Goal: Information Seeking & Learning: Learn about a topic

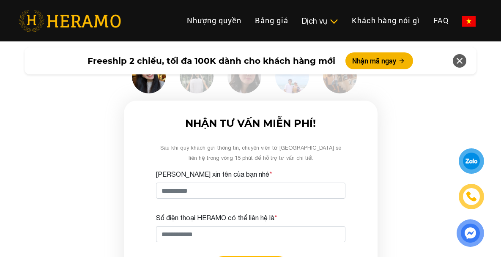
scroll to position [2409, 0]
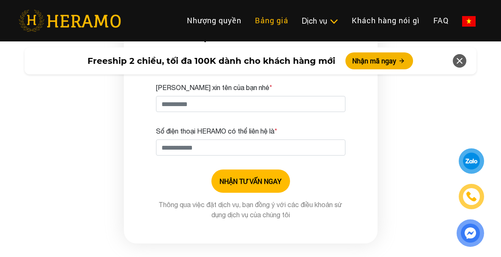
click at [274, 17] on link "Bảng giá" at bounding box center [271, 20] width 47 height 18
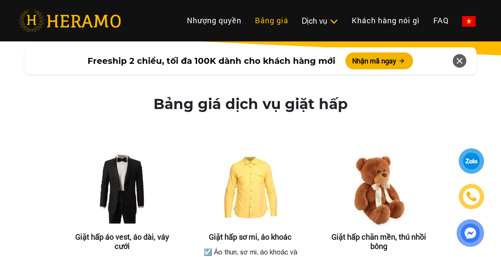
scroll to position [1473, 0]
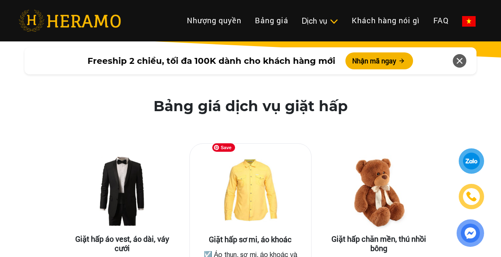
click at [273, 172] on img at bounding box center [250, 193] width 85 height 85
click at [249, 175] on img at bounding box center [250, 193] width 85 height 85
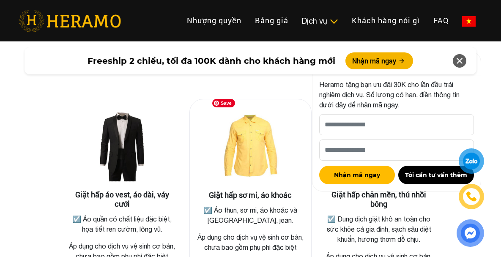
scroll to position [1601, 0]
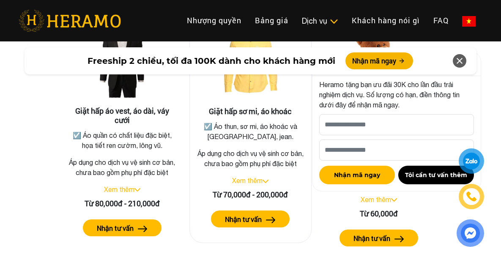
click at [254, 214] on label "Nhận tư vấn" at bounding box center [243, 219] width 37 height 10
click at [265, 180] on img at bounding box center [266, 181] width 6 height 3
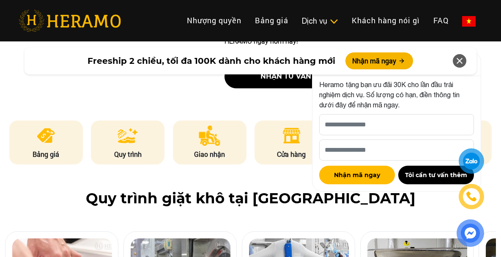
scroll to position [375, 0]
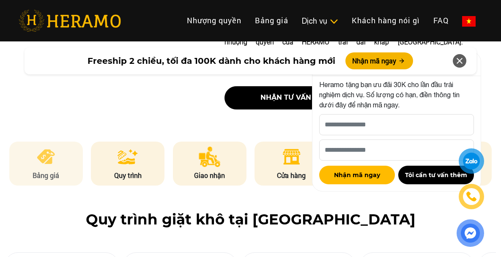
click at [66, 142] on li "Bảng giá" at bounding box center [46, 164] width 74 height 44
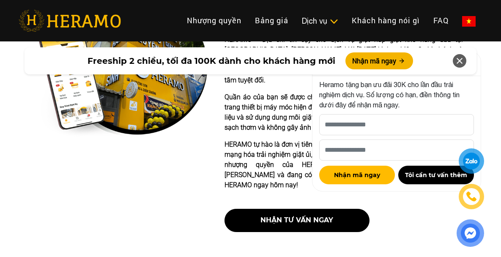
scroll to position [422, 0]
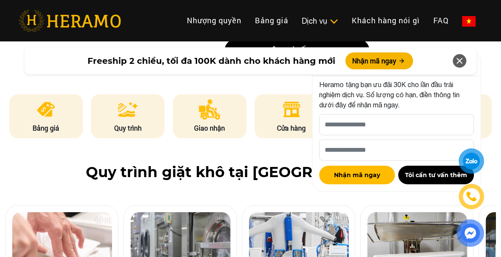
click at [137, 99] on img at bounding box center [128, 109] width 20 height 20
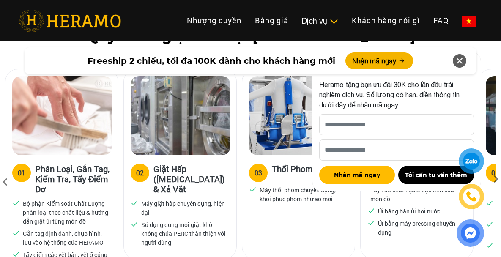
scroll to position [565, 0]
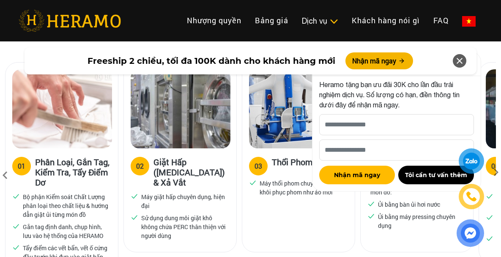
click at [463, 63] on icon at bounding box center [459, 60] width 10 height 15
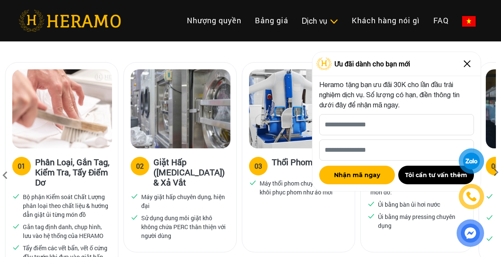
click at [466, 62] on img at bounding box center [467, 64] width 14 height 14
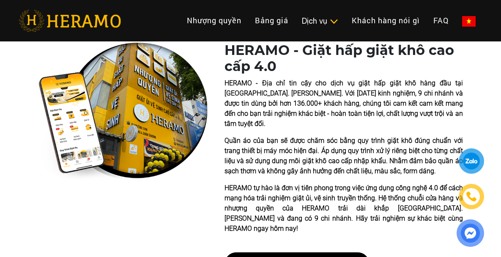
scroll to position [211, 0]
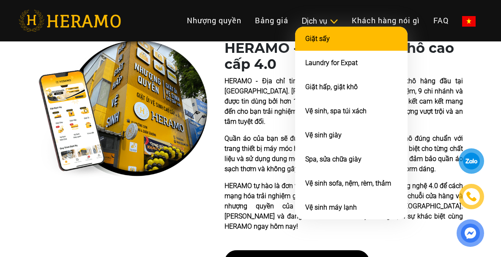
click at [318, 40] on link "Giặt sấy" at bounding box center [317, 39] width 25 height 8
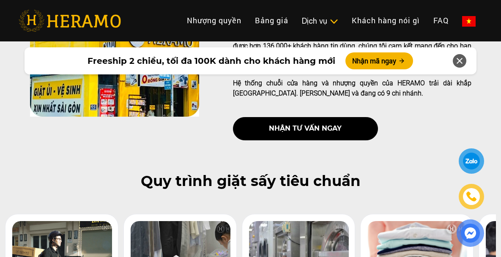
scroll to position [420, 0]
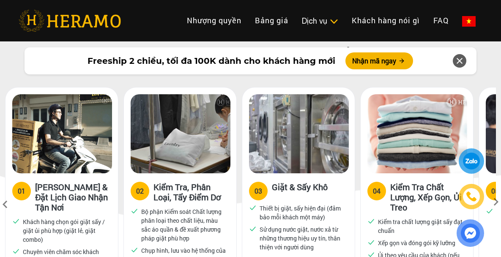
click at [496, 202] on icon at bounding box center [495, 204] width 15 height 5
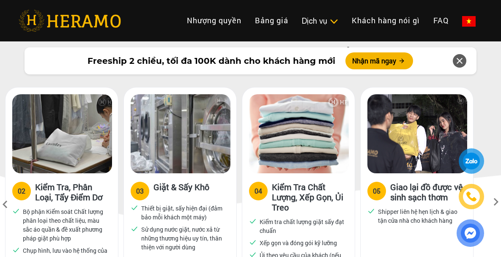
click at [498, 202] on icon at bounding box center [495, 204] width 15 height 5
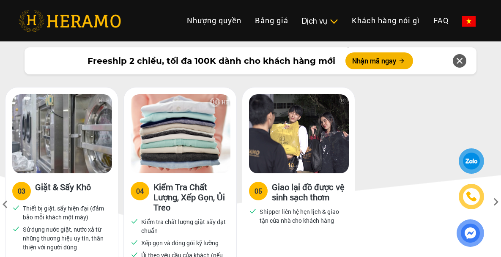
click at [498, 202] on icon at bounding box center [495, 204] width 15 height 5
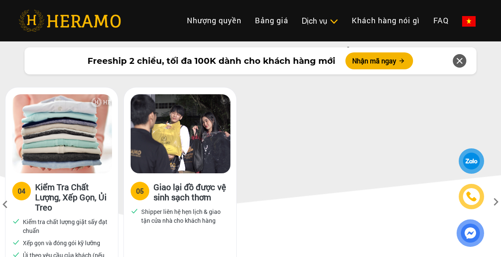
click at [5, 193] on icon at bounding box center [4, 204] width 15 height 23
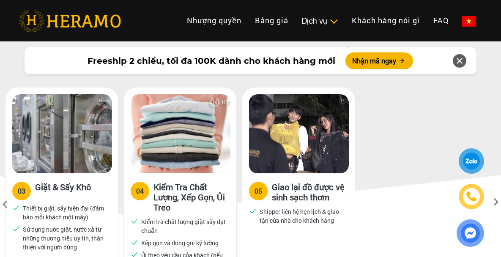
click at [5, 193] on icon at bounding box center [4, 204] width 15 height 23
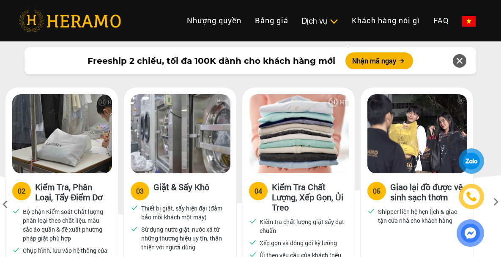
click at [5, 193] on icon at bounding box center [4, 204] width 15 height 23
